Goal: Transaction & Acquisition: Purchase product/service

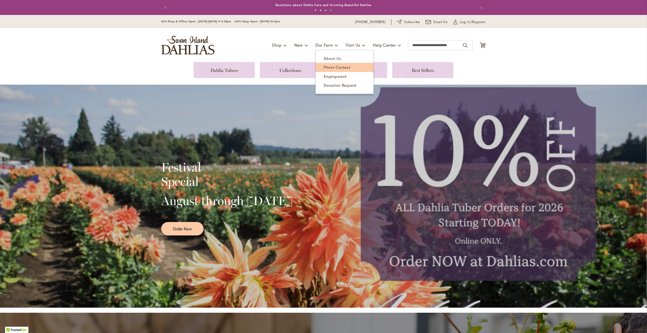
click at [331, 69] on span "Photo Contest" at bounding box center [337, 67] width 27 height 5
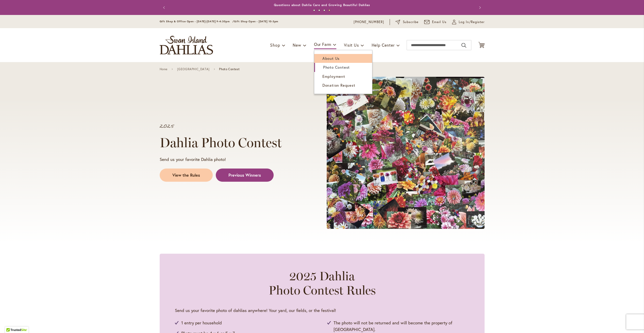
click at [334, 59] on span "About Us" at bounding box center [330, 58] width 17 height 5
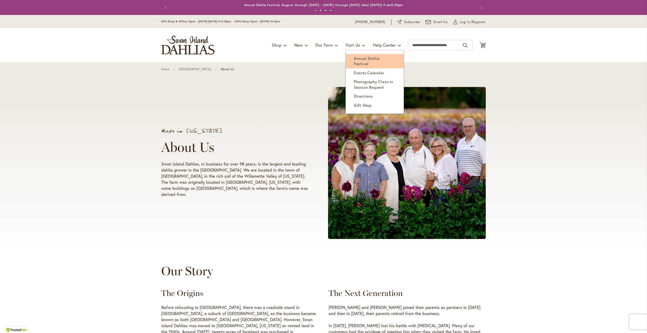
click at [365, 60] on span "Annual Dahlia Festival" at bounding box center [367, 61] width 26 height 10
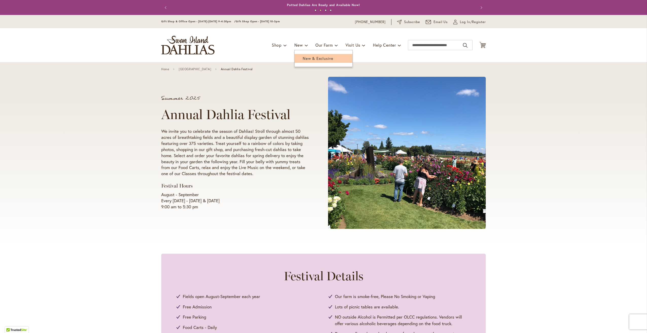
click at [311, 59] on span "New & Exclusive" at bounding box center [318, 58] width 31 height 5
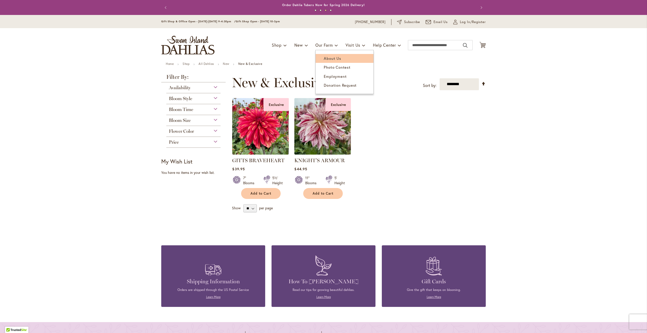
click at [329, 56] on span "About Us" at bounding box center [332, 58] width 17 height 5
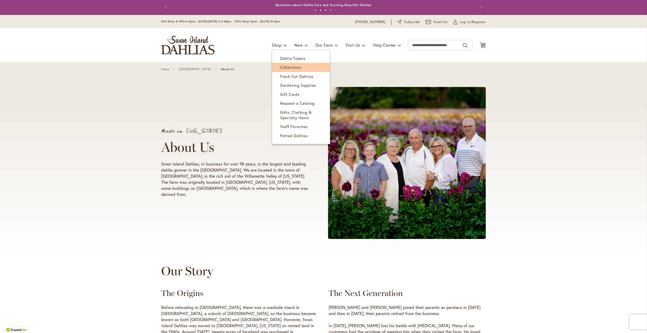
click at [282, 67] on span "Collections" at bounding box center [290, 67] width 21 height 5
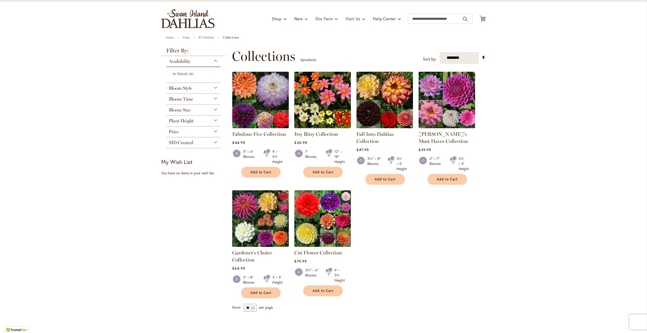
scroll to position [25, 0]
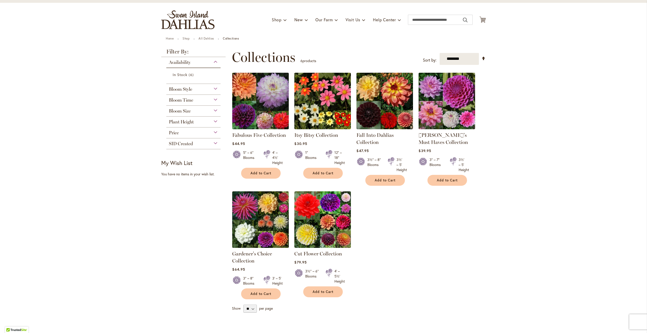
click at [264, 110] on img at bounding box center [260, 100] width 59 height 59
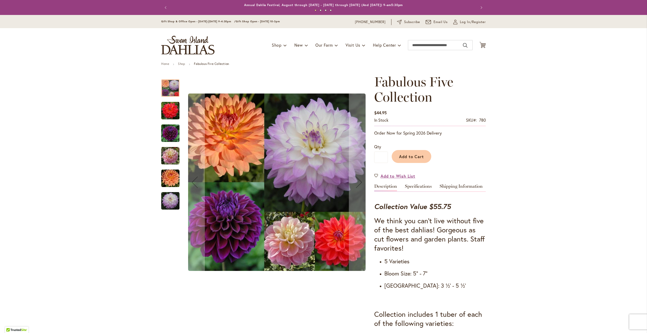
click at [167, 109] on img "COOPER BLAINE" at bounding box center [170, 111] width 18 height 18
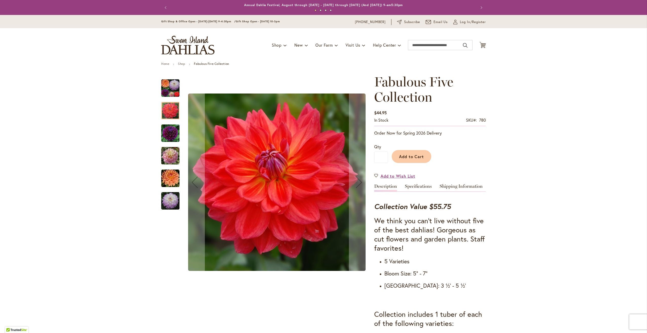
click at [170, 89] on img "Fabulous Five Collection" at bounding box center [170, 88] width 18 height 18
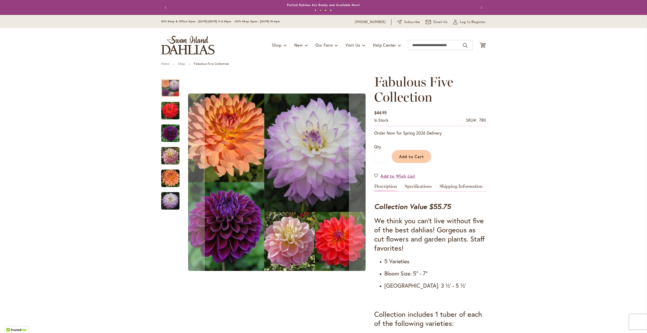
click at [168, 136] on img "DIVA" at bounding box center [170, 133] width 18 height 18
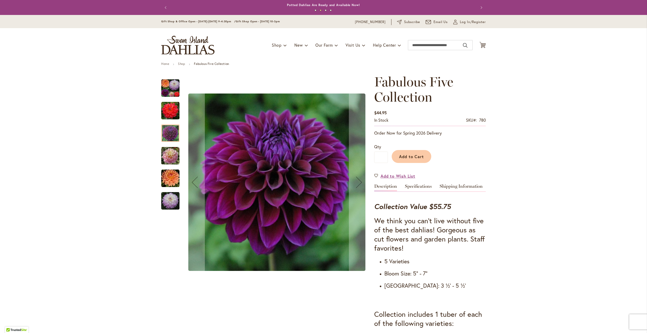
click at [168, 159] on img "GABBIE'S WISH" at bounding box center [170, 156] width 18 height 18
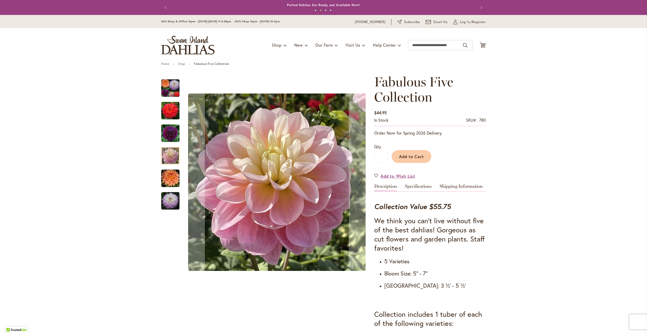
click at [168, 181] on img "GABRIELLE MARIE" at bounding box center [170, 178] width 18 height 18
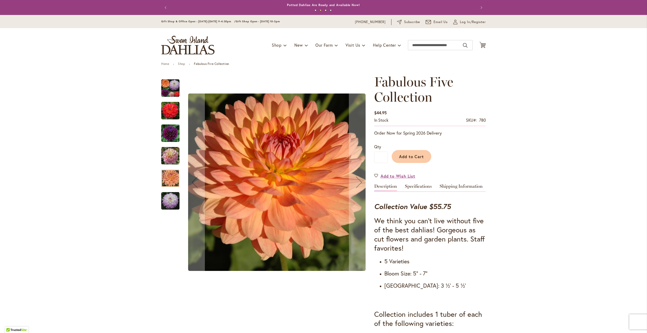
click at [166, 199] on img "MIKAYLA MIRANDA" at bounding box center [170, 201] width 18 height 18
